Goal: Task Accomplishment & Management: Manage account settings

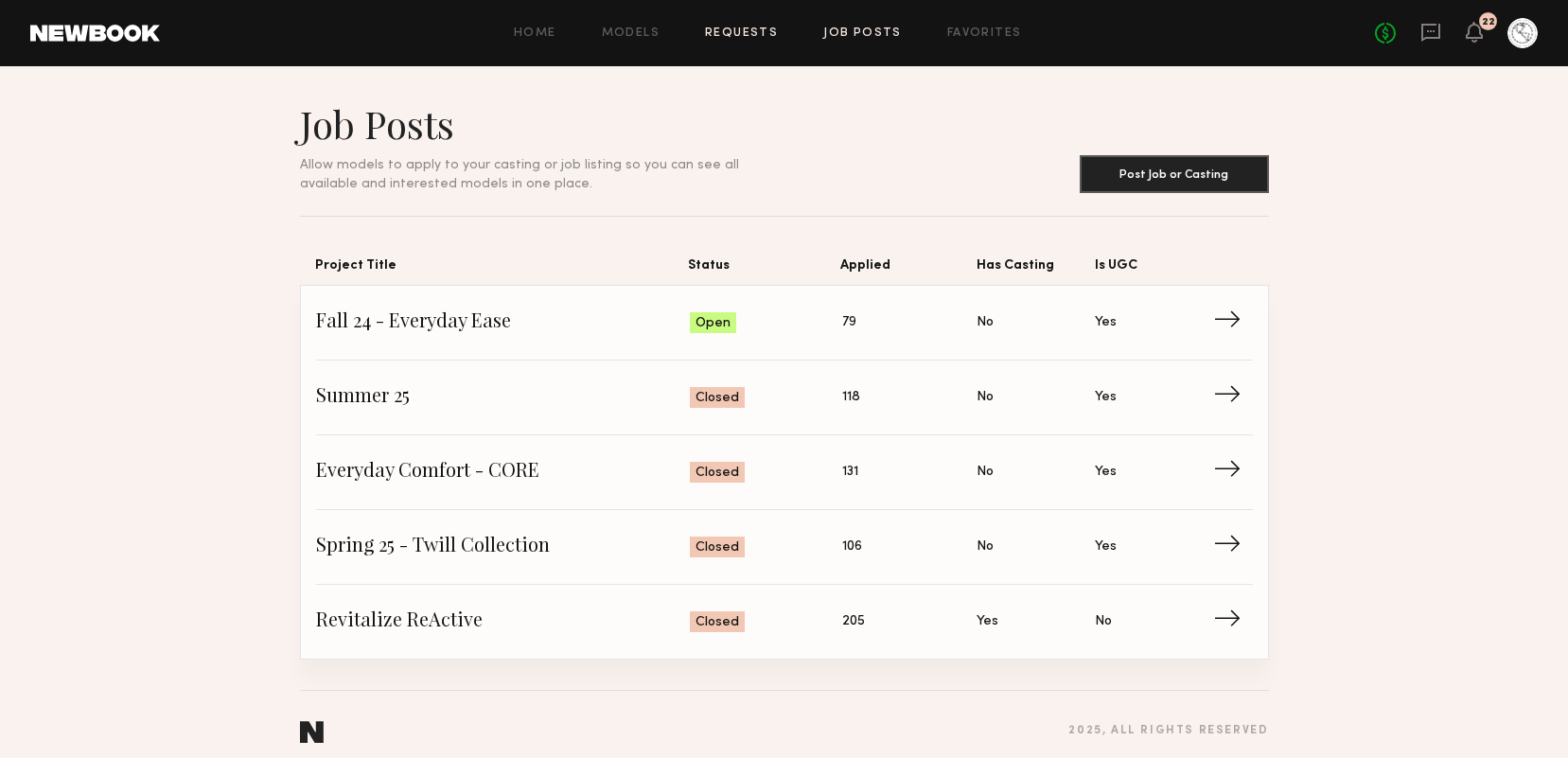
click at [766, 30] on link "Requests" at bounding box center [741, 33] width 73 height 13
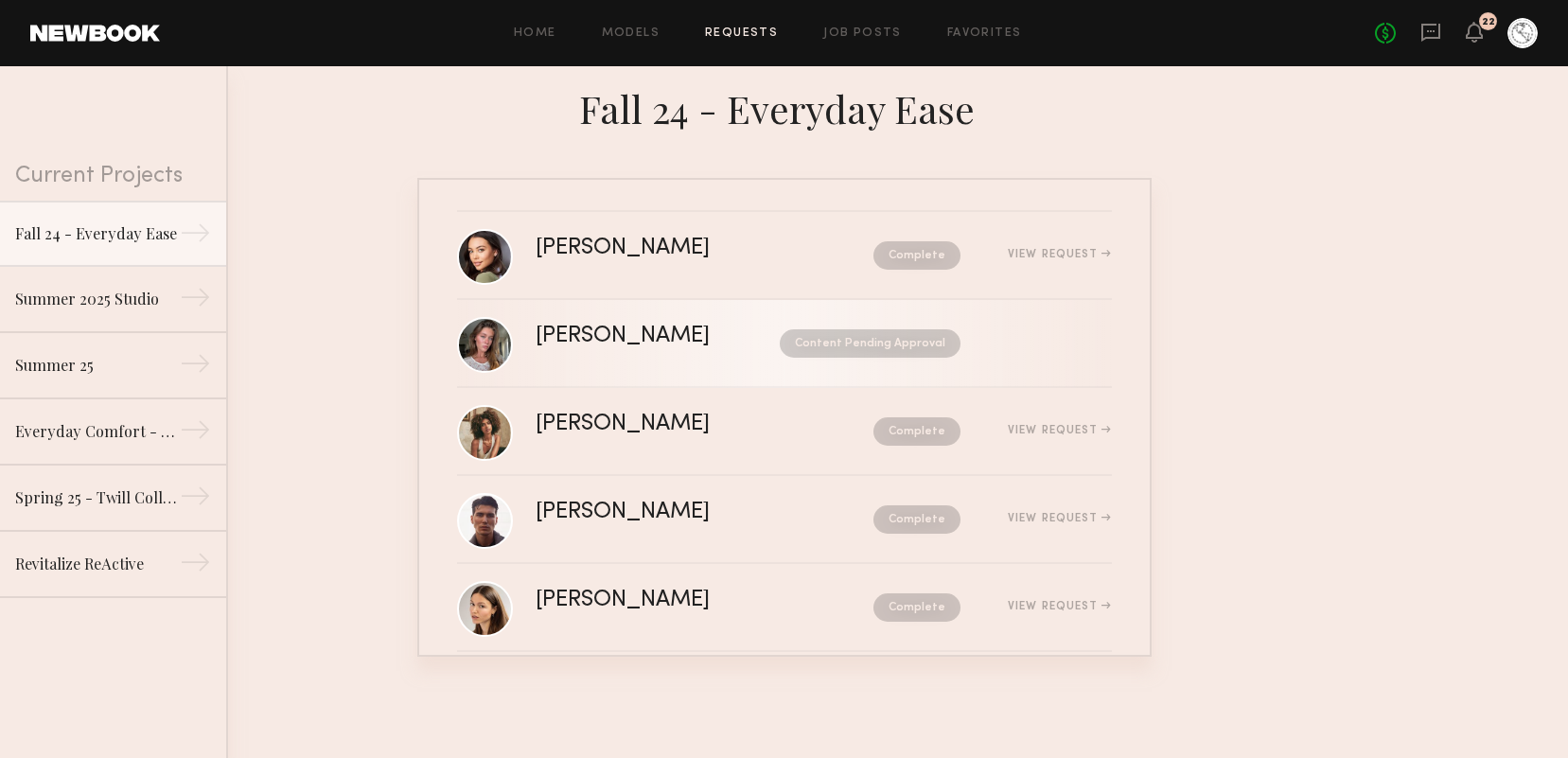
click at [645, 362] on div "[PERSON_NAME] Content Pending Approval" at bounding box center [823, 343] width 576 height 36
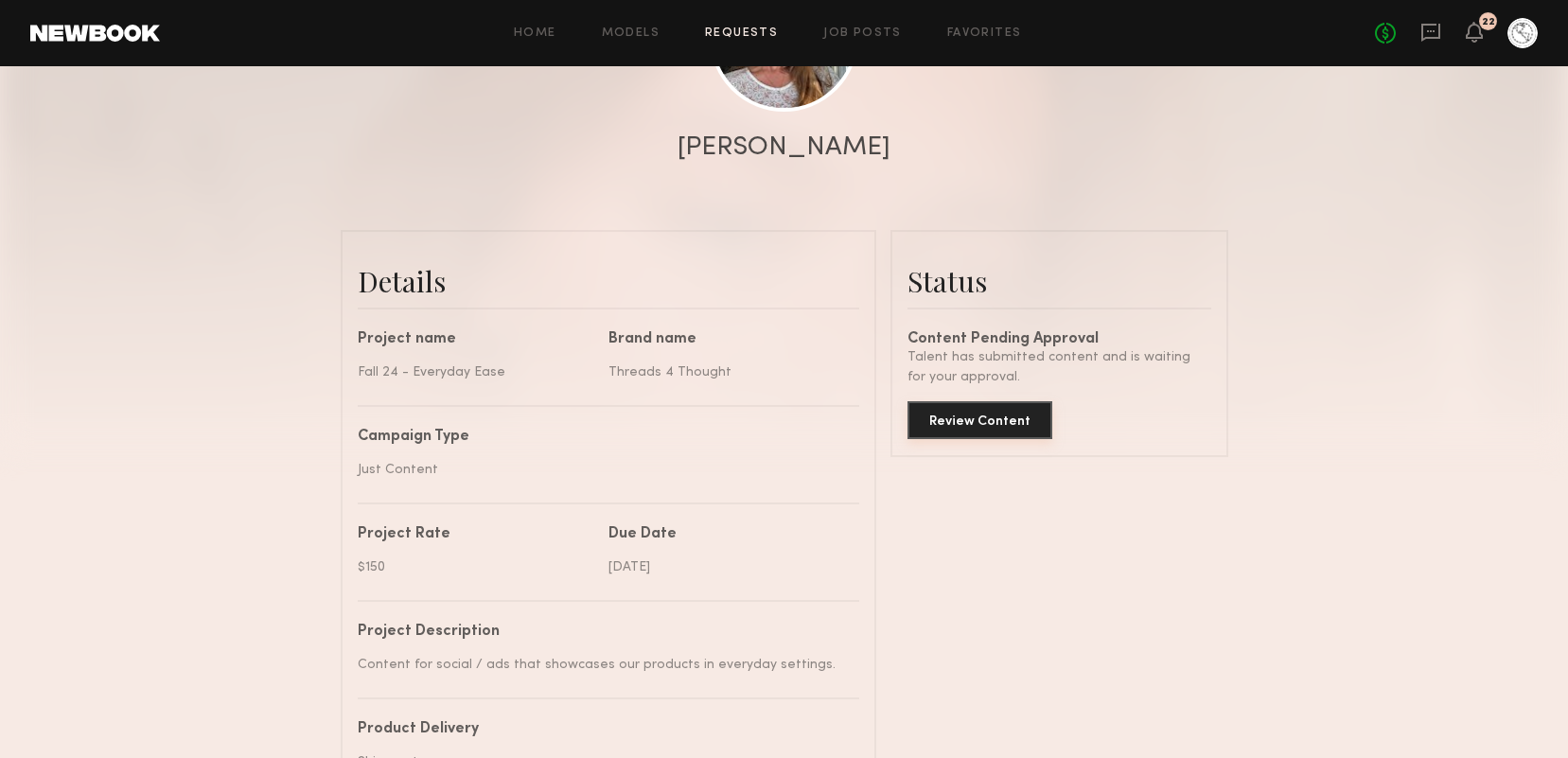
scroll to position [2430, 0]
click at [966, 422] on button "Review Content" at bounding box center [979, 420] width 144 height 38
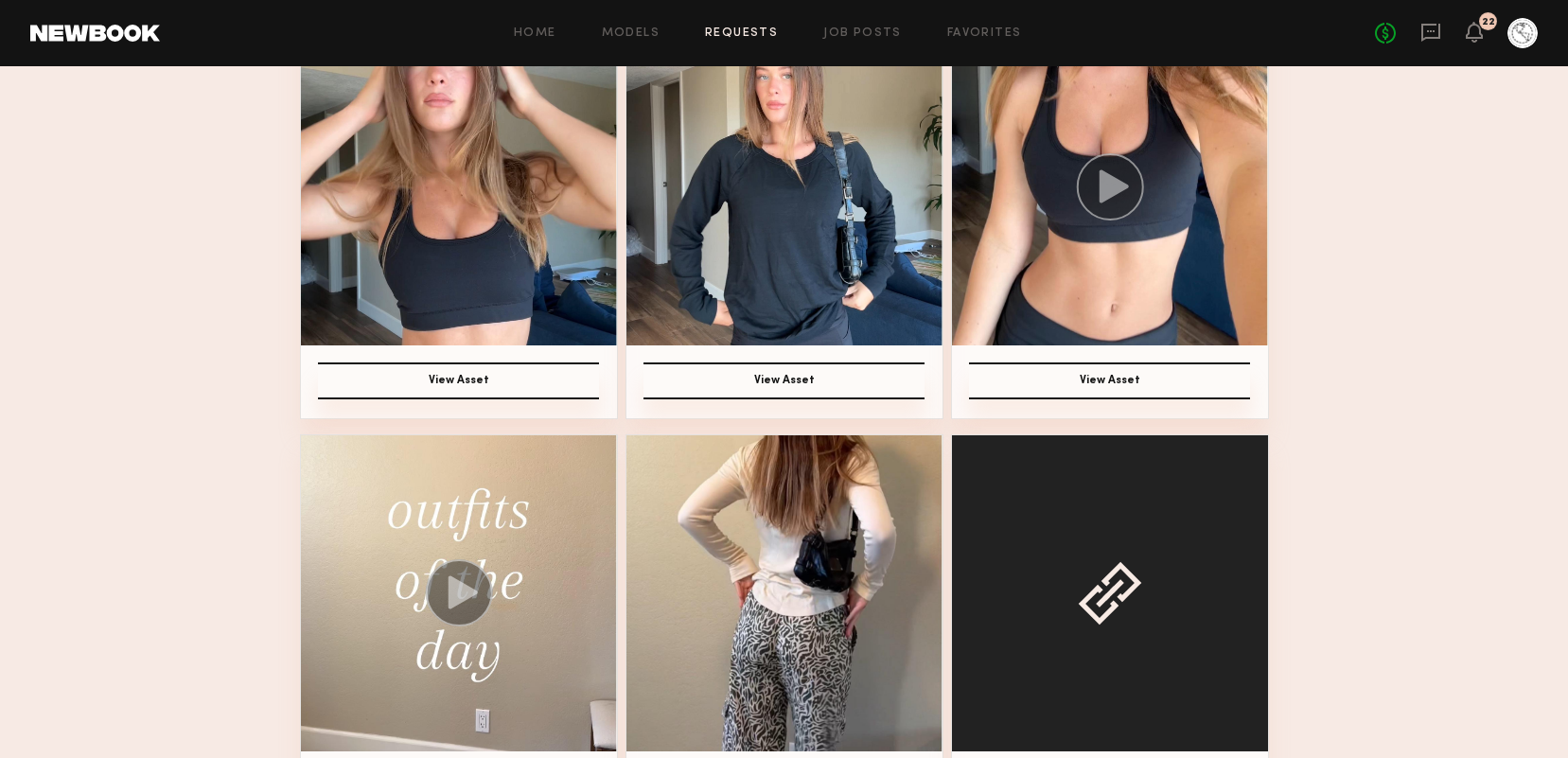
scroll to position [840, 0]
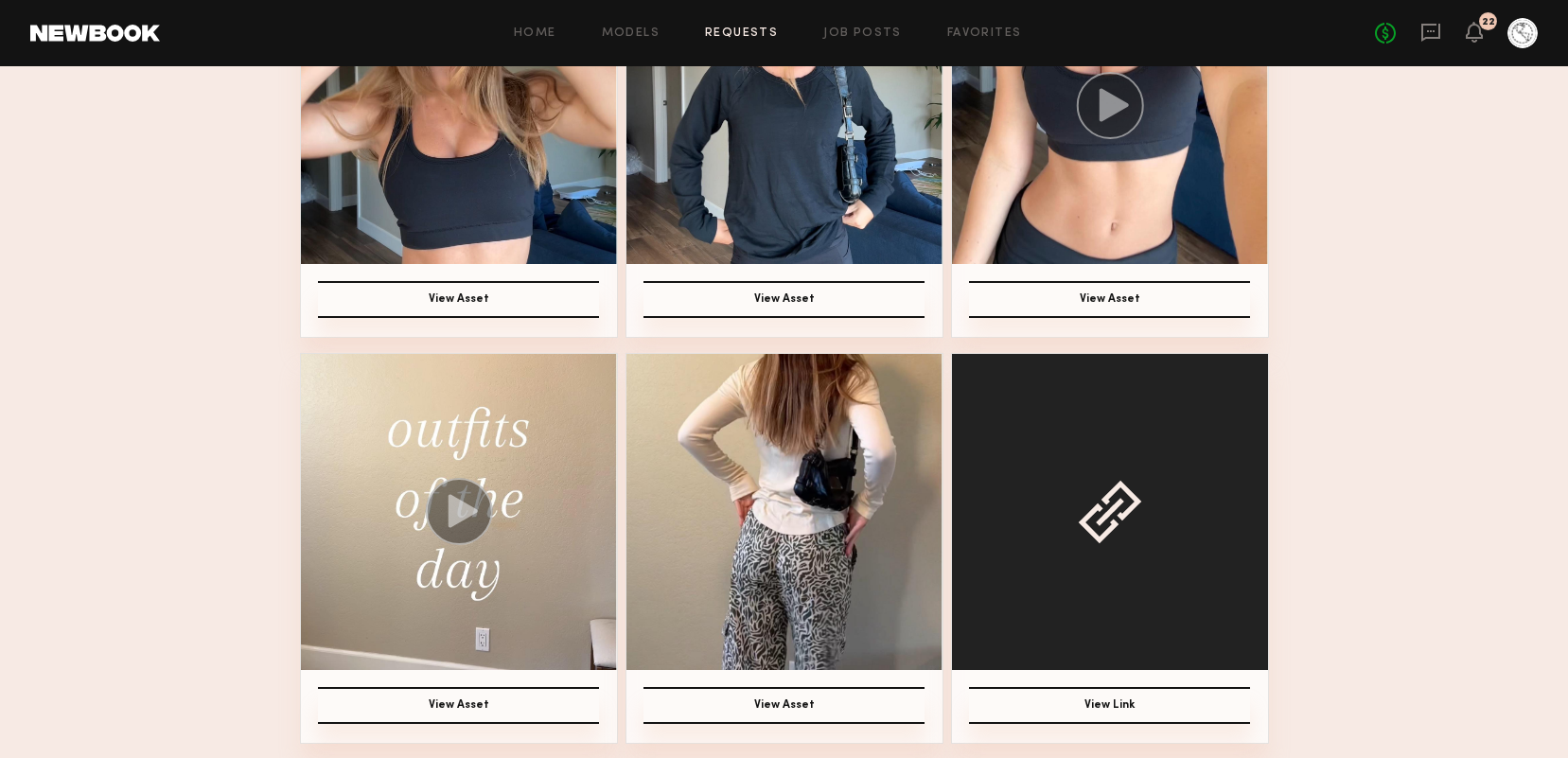
click at [480, 617] on img at bounding box center [459, 512] width 316 height 316
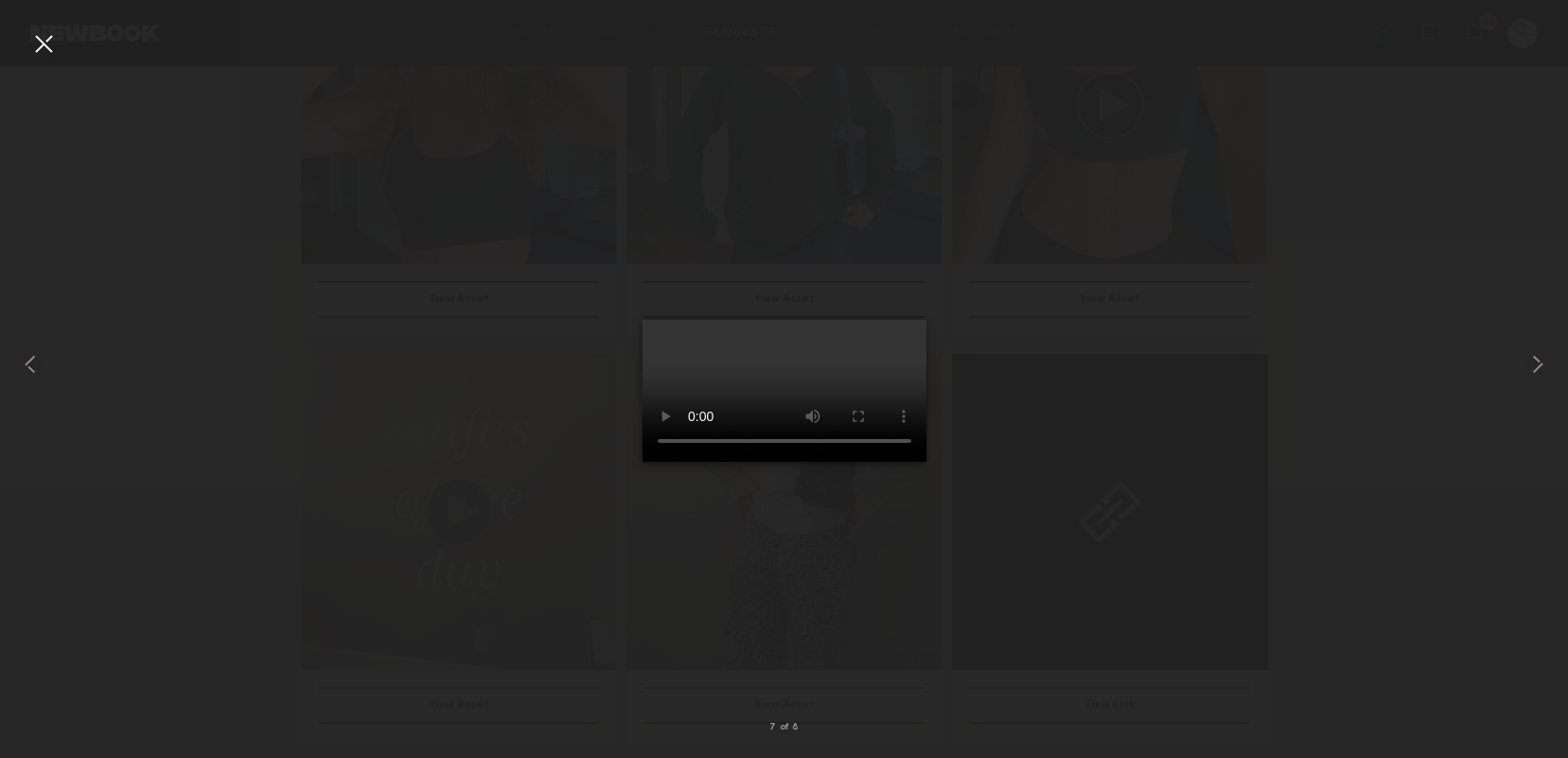
click at [1451, 400] on div at bounding box center [784, 363] width 1568 height 667
click at [1534, 360] on common-icon at bounding box center [1537, 363] width 30 height 30
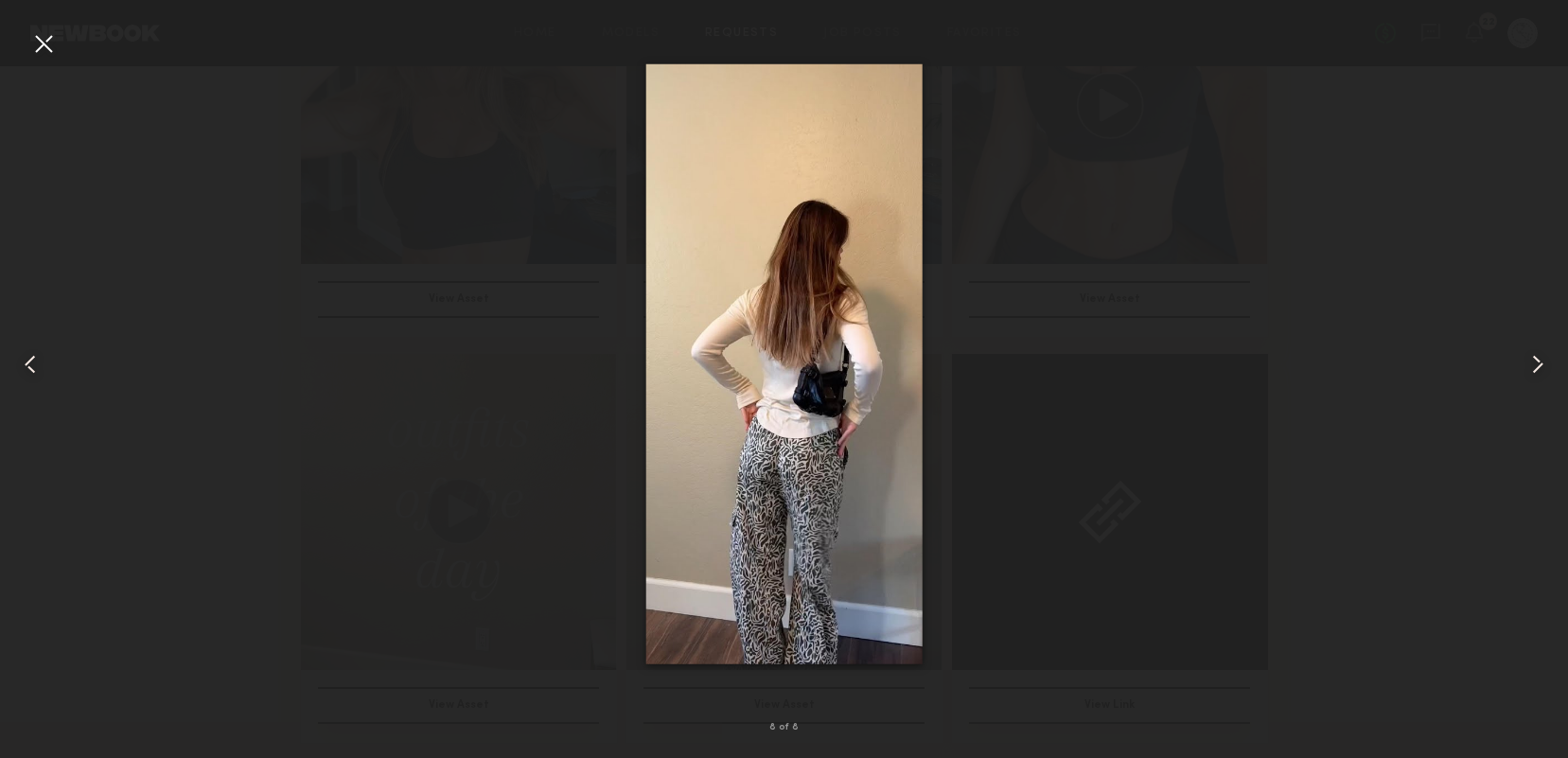
click at [44, 46] on div at bounding box center [43, 43] width 30 height 30
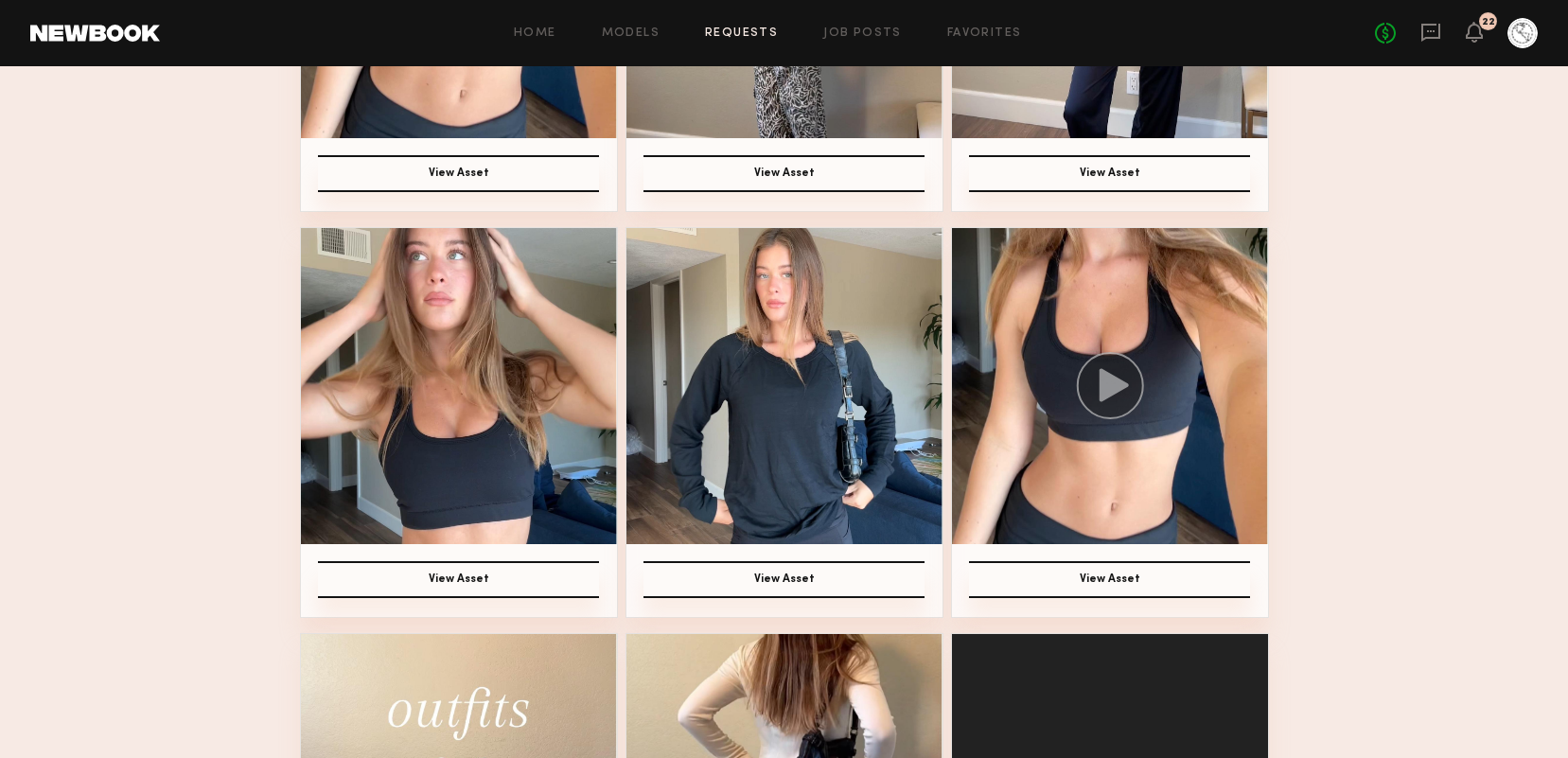
scroll to position [543, 0]
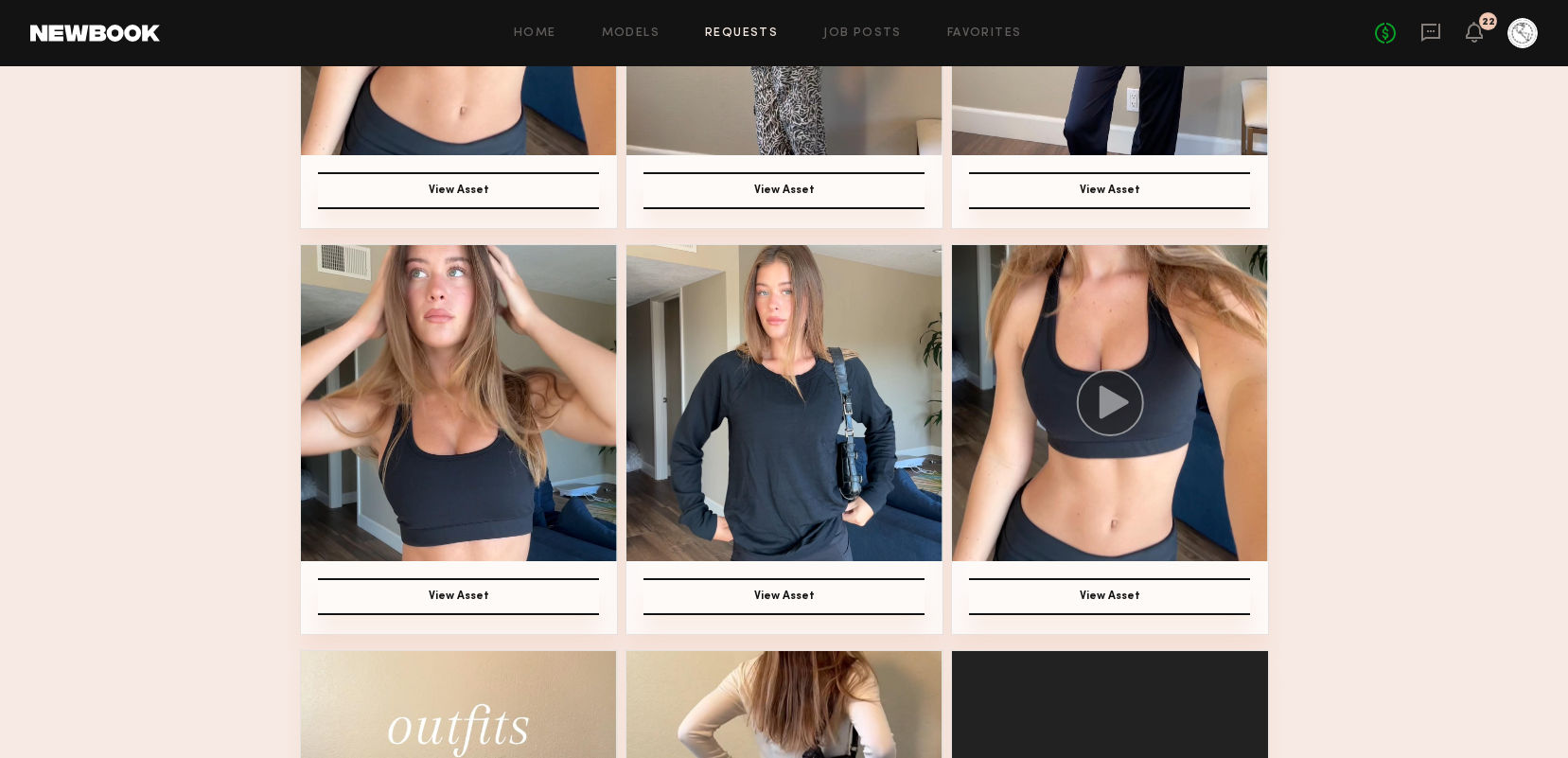
click at [1068, 482] on img at bounding box center [1110, 403] width 316 height 316
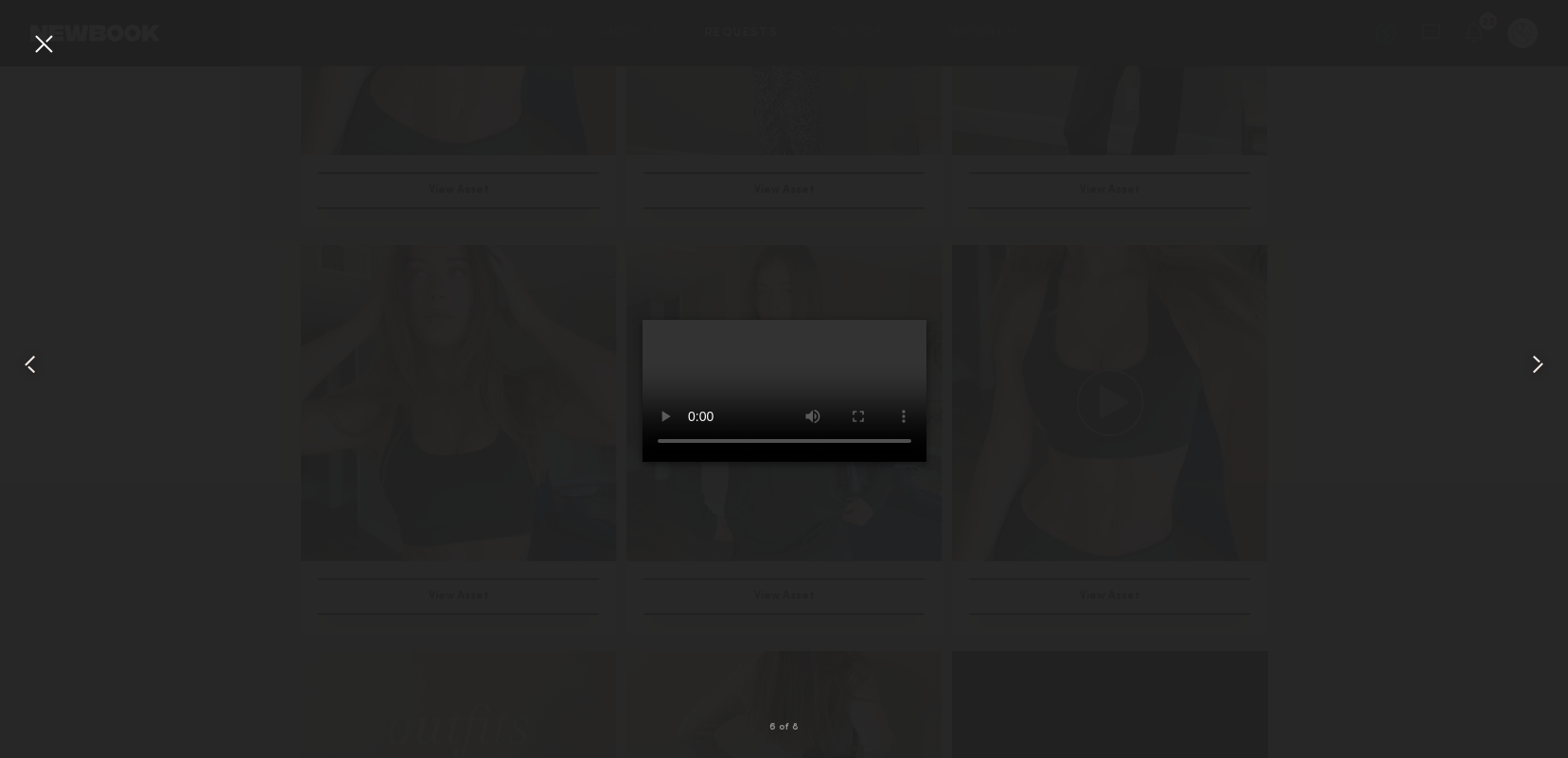
click at [45, 41] on div at bounding box center [43, 43] width 30 height 30
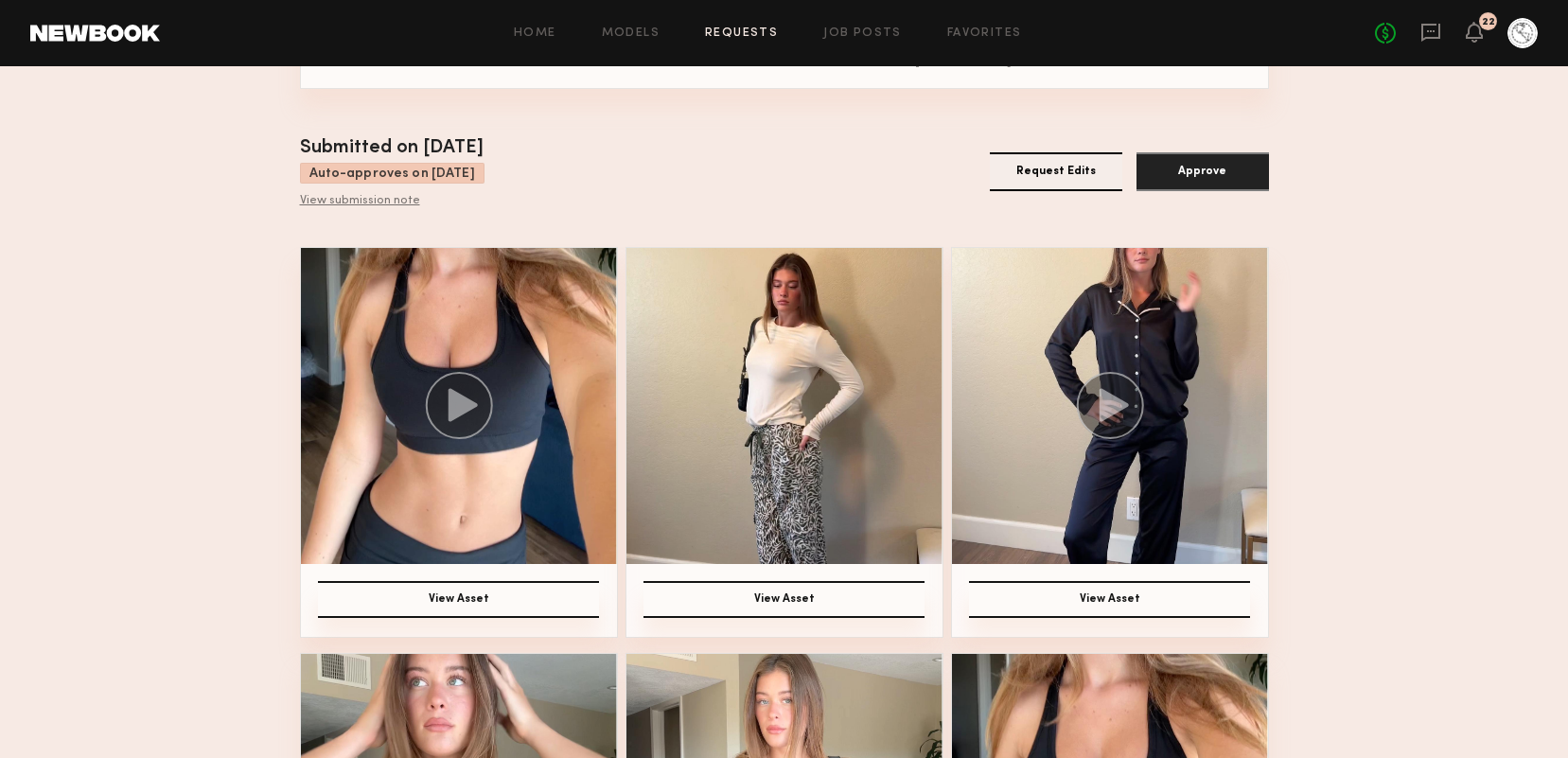
scroll to position [119, 0]
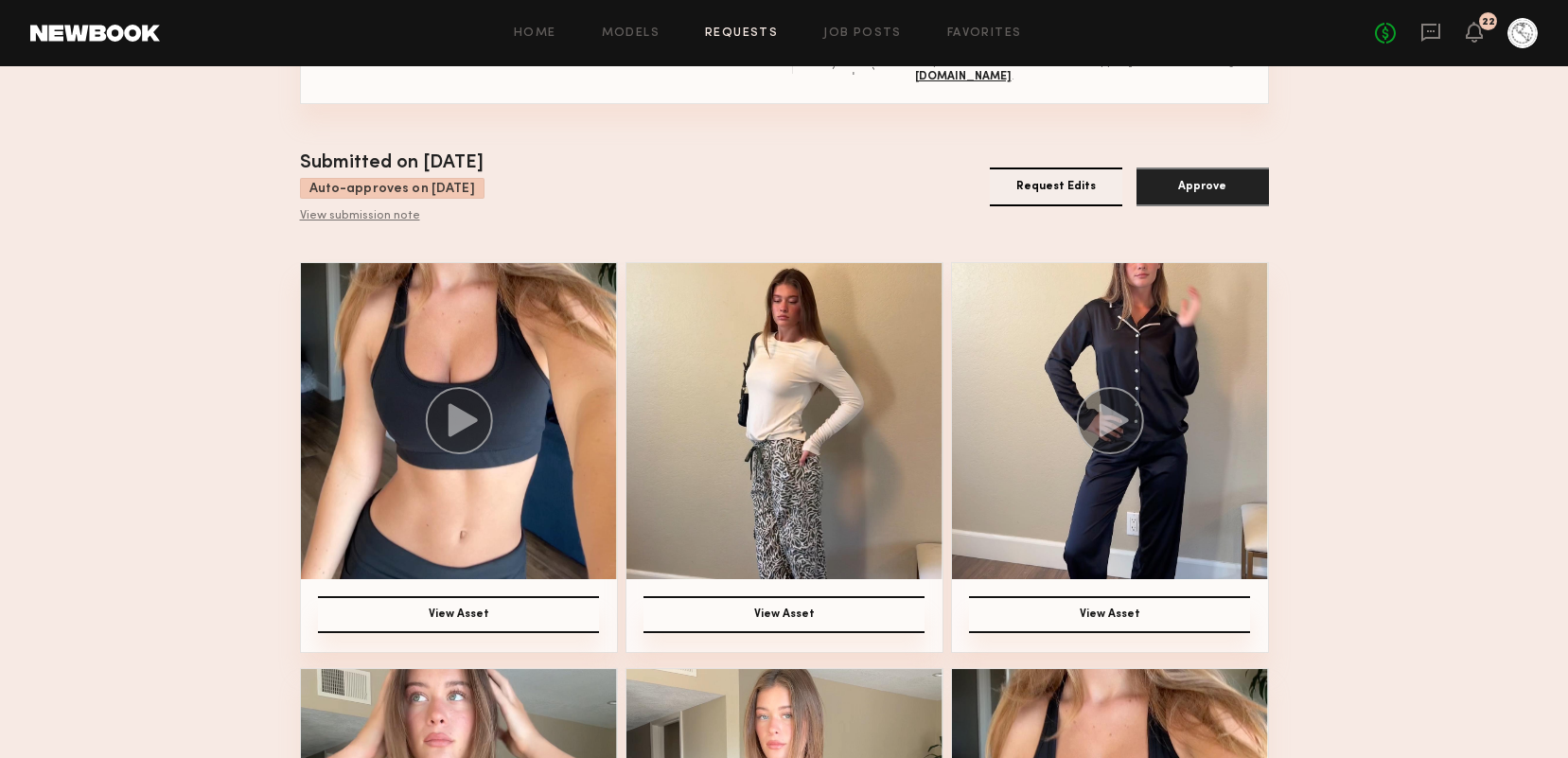
click at [454, 425] on icon at bounding box center [463, 421] width 29 height 33
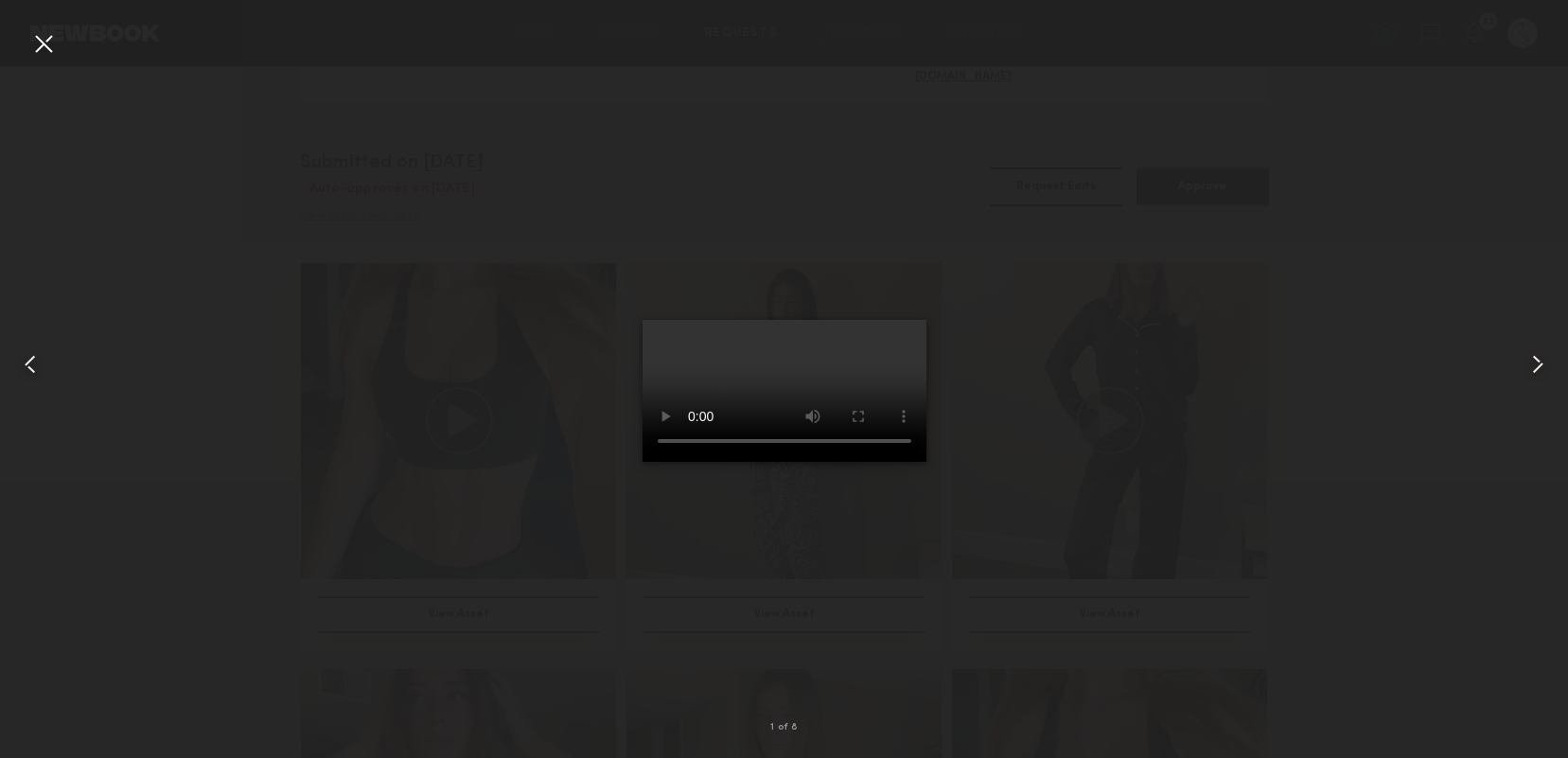
click at [1312, 422] on div at bounding box center [784, 363] width 1568 height 667
click at [47, 47] on div at bounding box center [43, 43] width 30 height 30
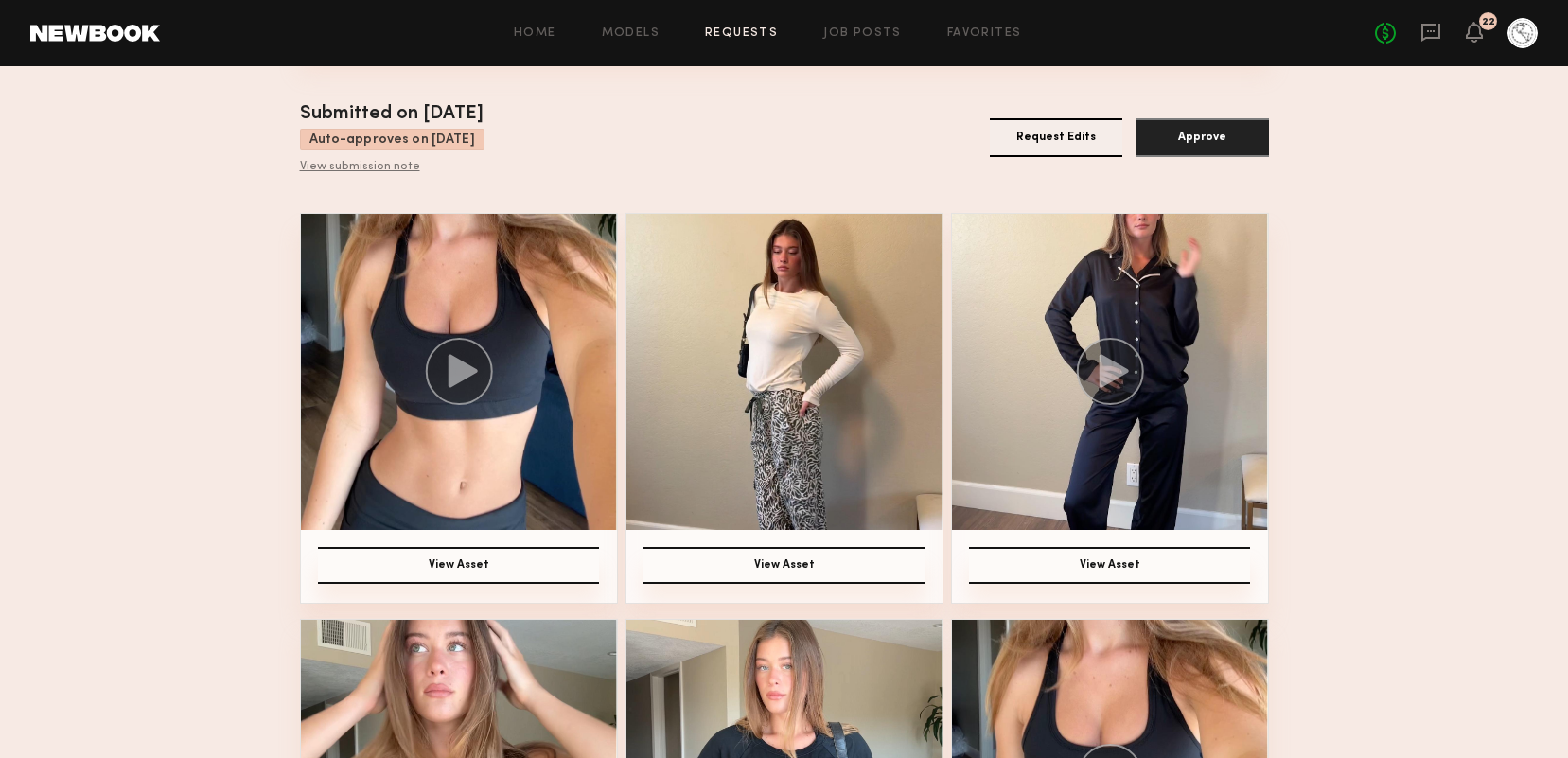
scroll to position [147, 0]
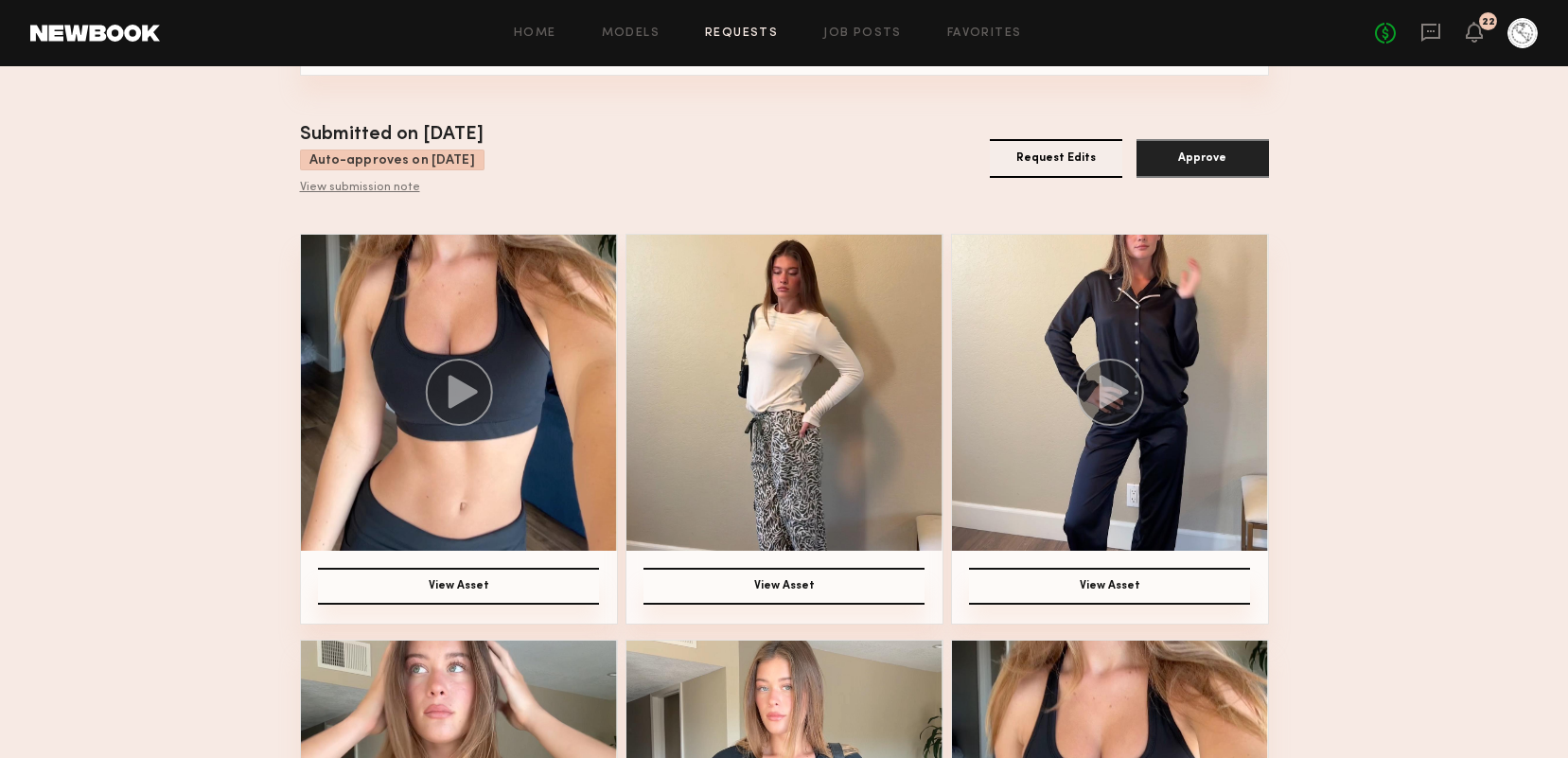
click at [868, 478] on img at bounding box center [784, 393] width 316 height 316
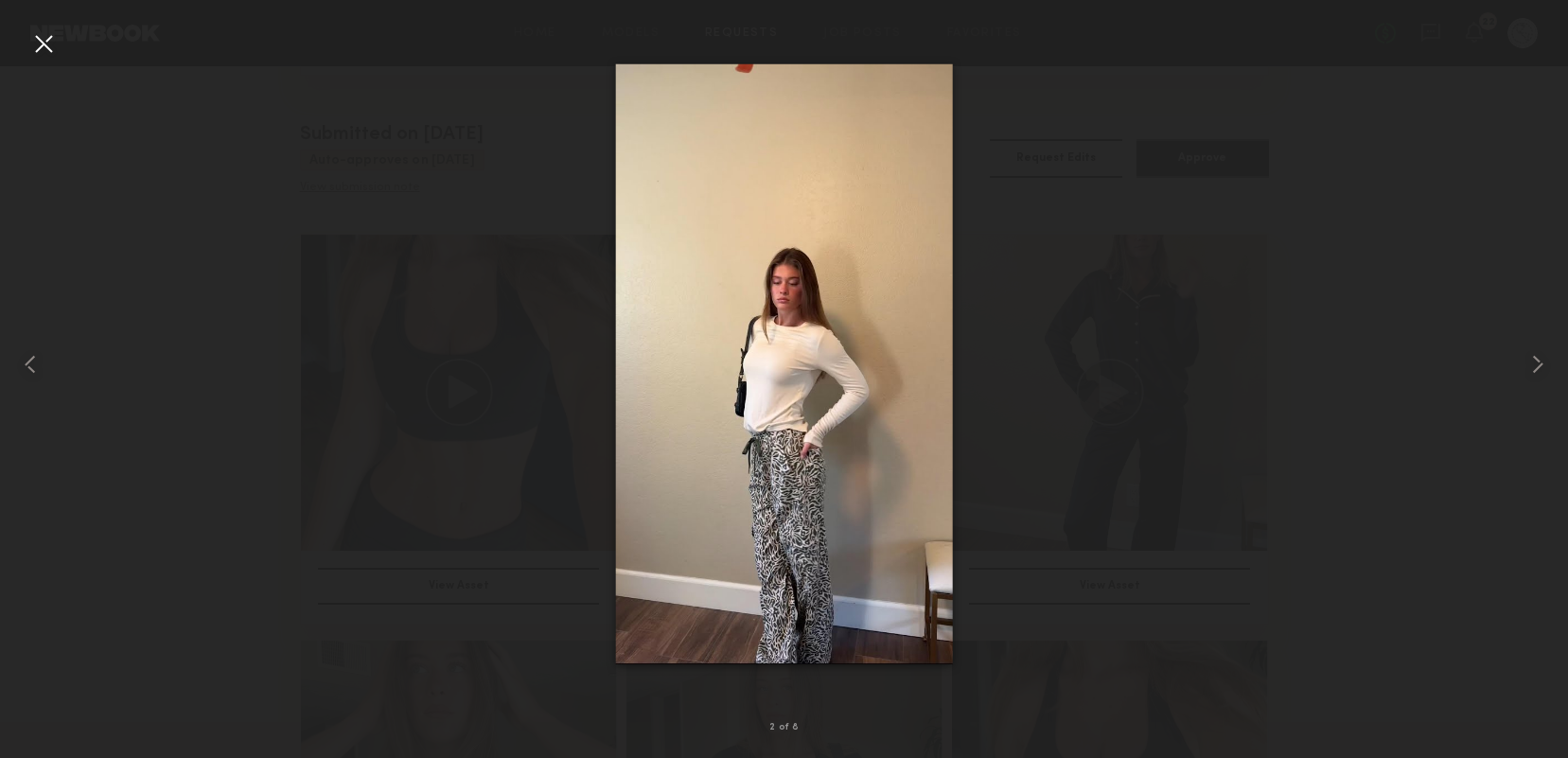
click at [48, 49] on div at bounding box center [43, 43] width 30 height 30
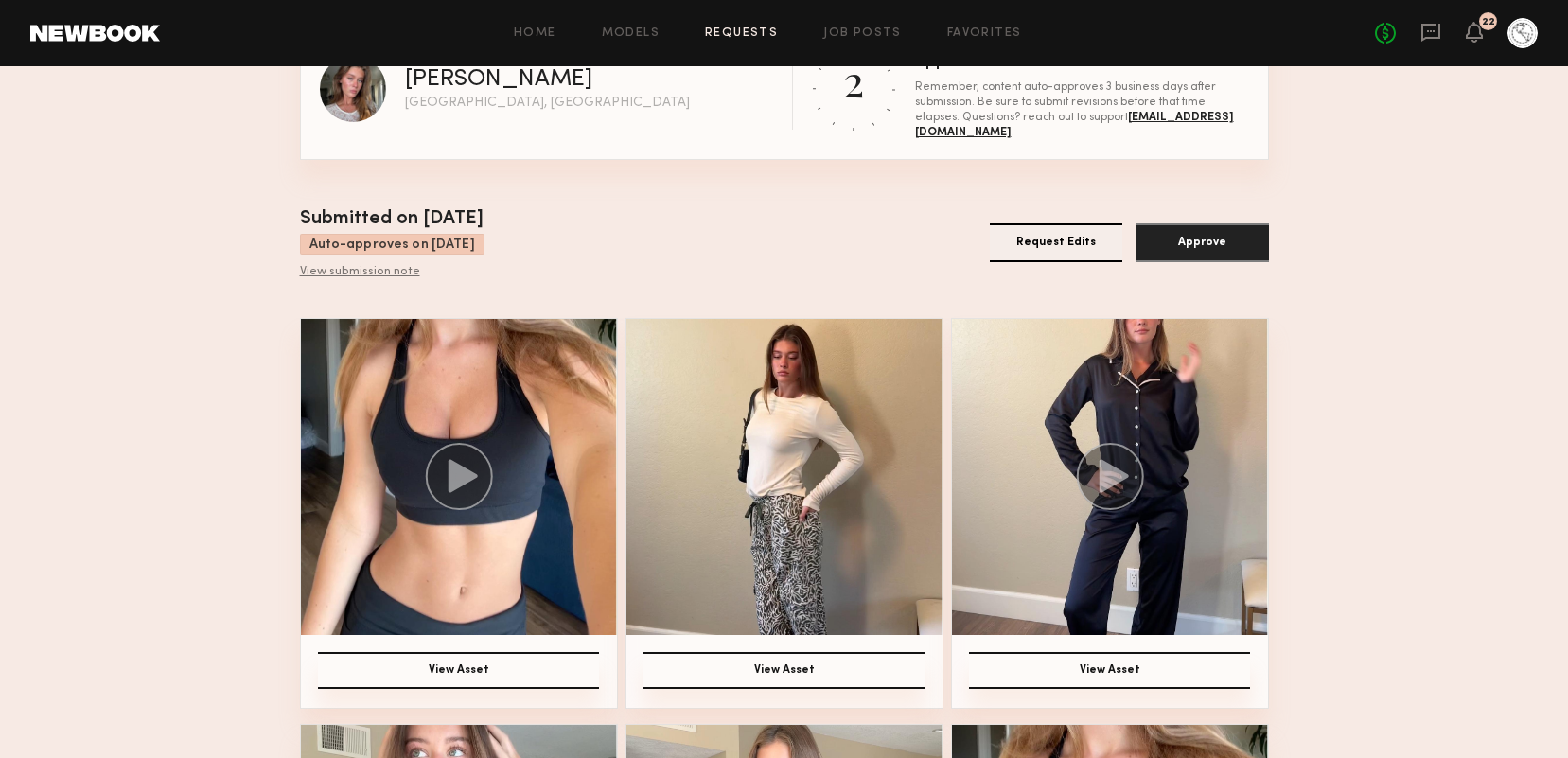
scroll to position [0, 0]
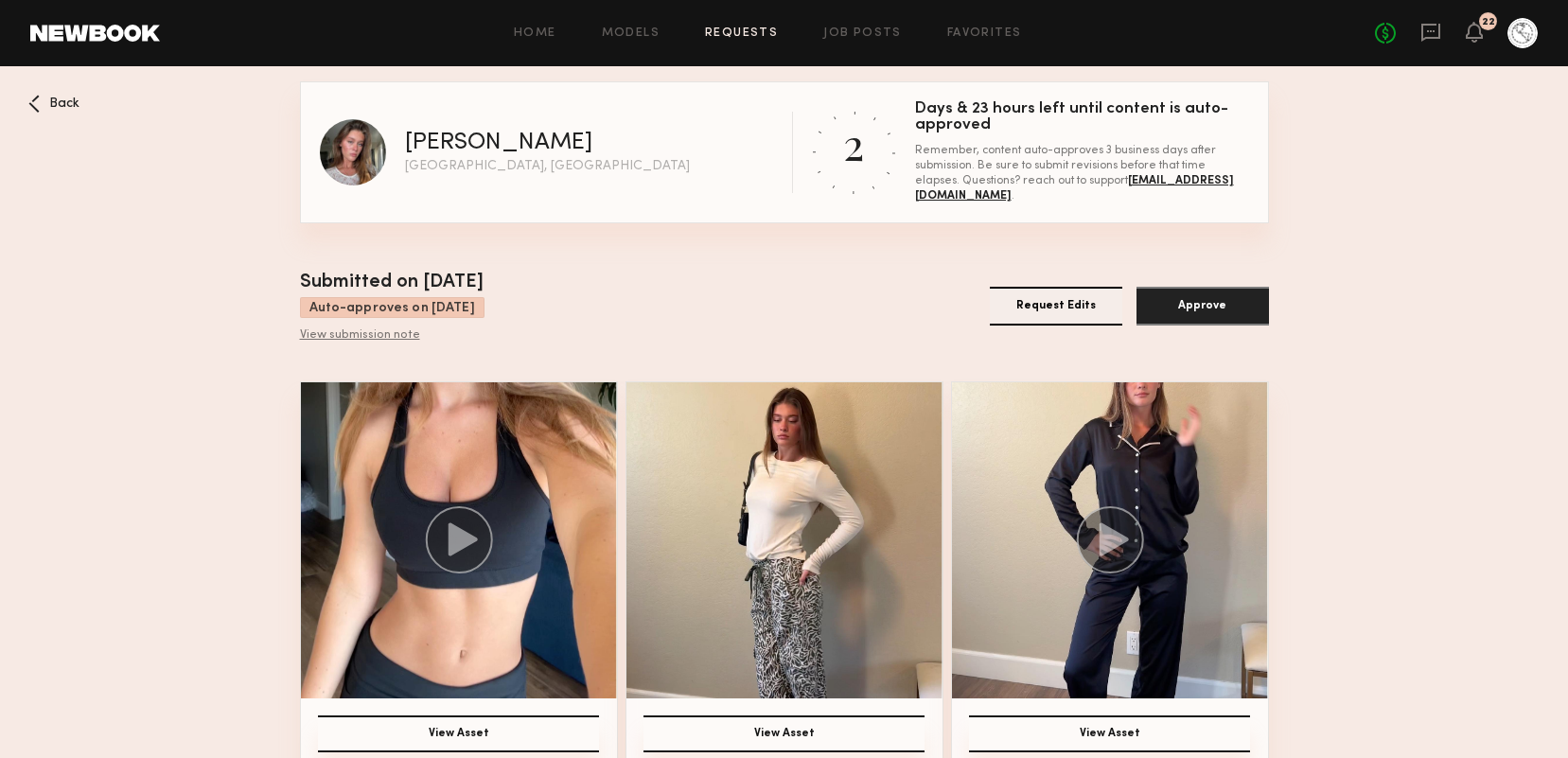
click at [1057, 302] on button "Request Edits" at bounding box center [1056, 306] width 133 height 39
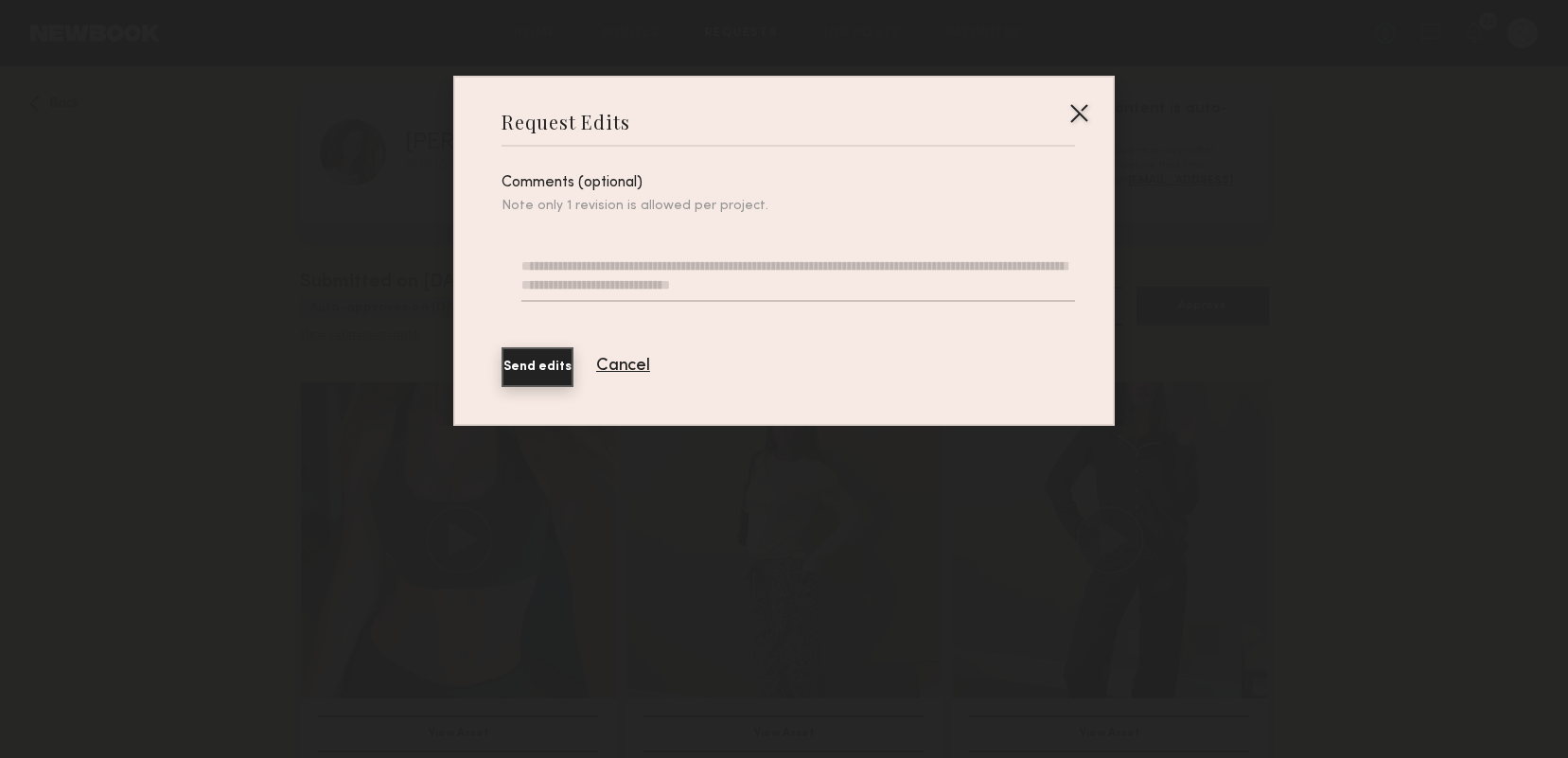
click at [582, 280] on textarea at bounding box center [798, 278] width 554 height 46
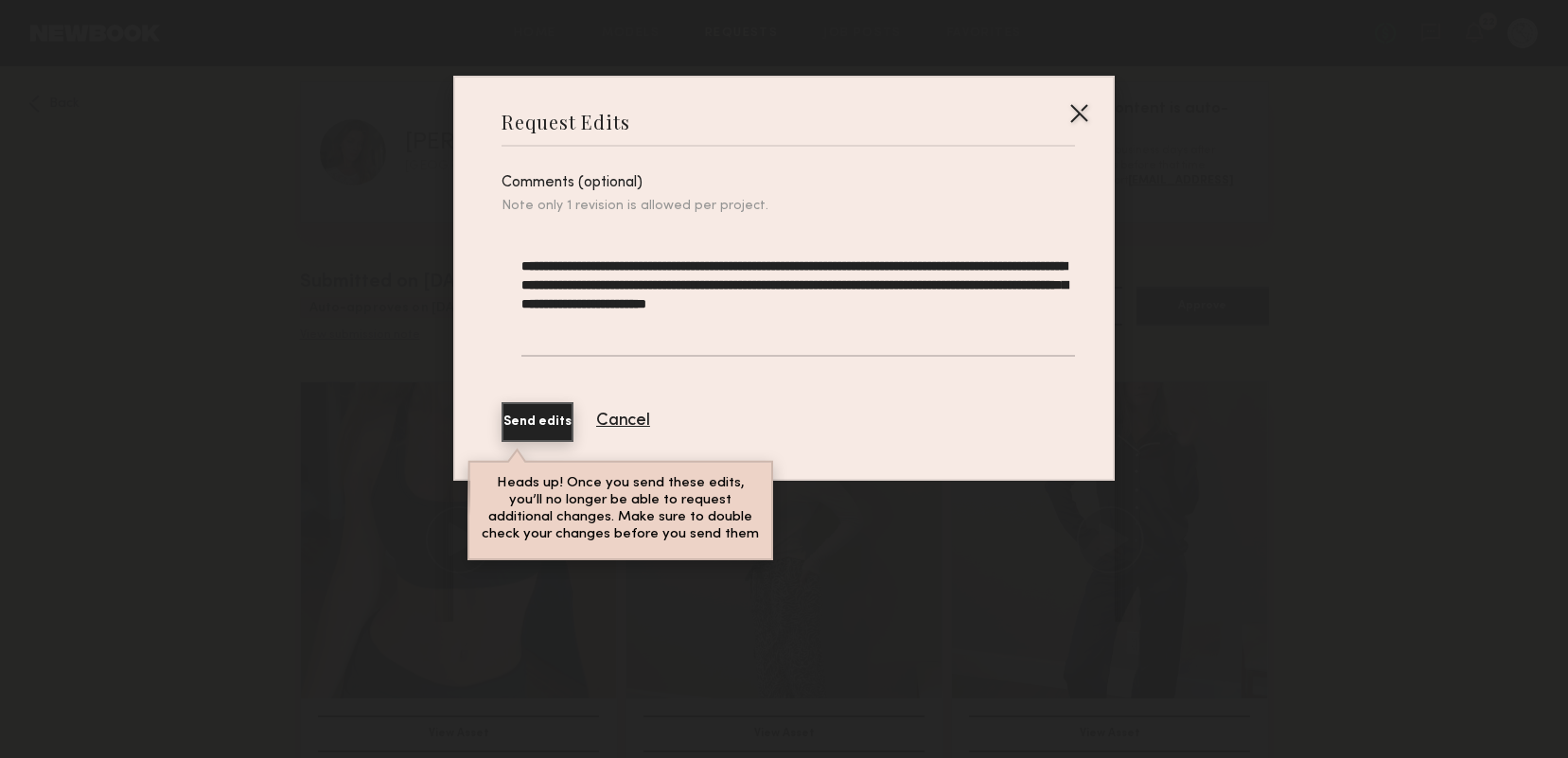
type textarea "**********"
click at [572, 421] on button "Send edits" at bounding box center [537, 422] width 72 height 40
